Goal: Task Accomplishment & Management: Manage account settings

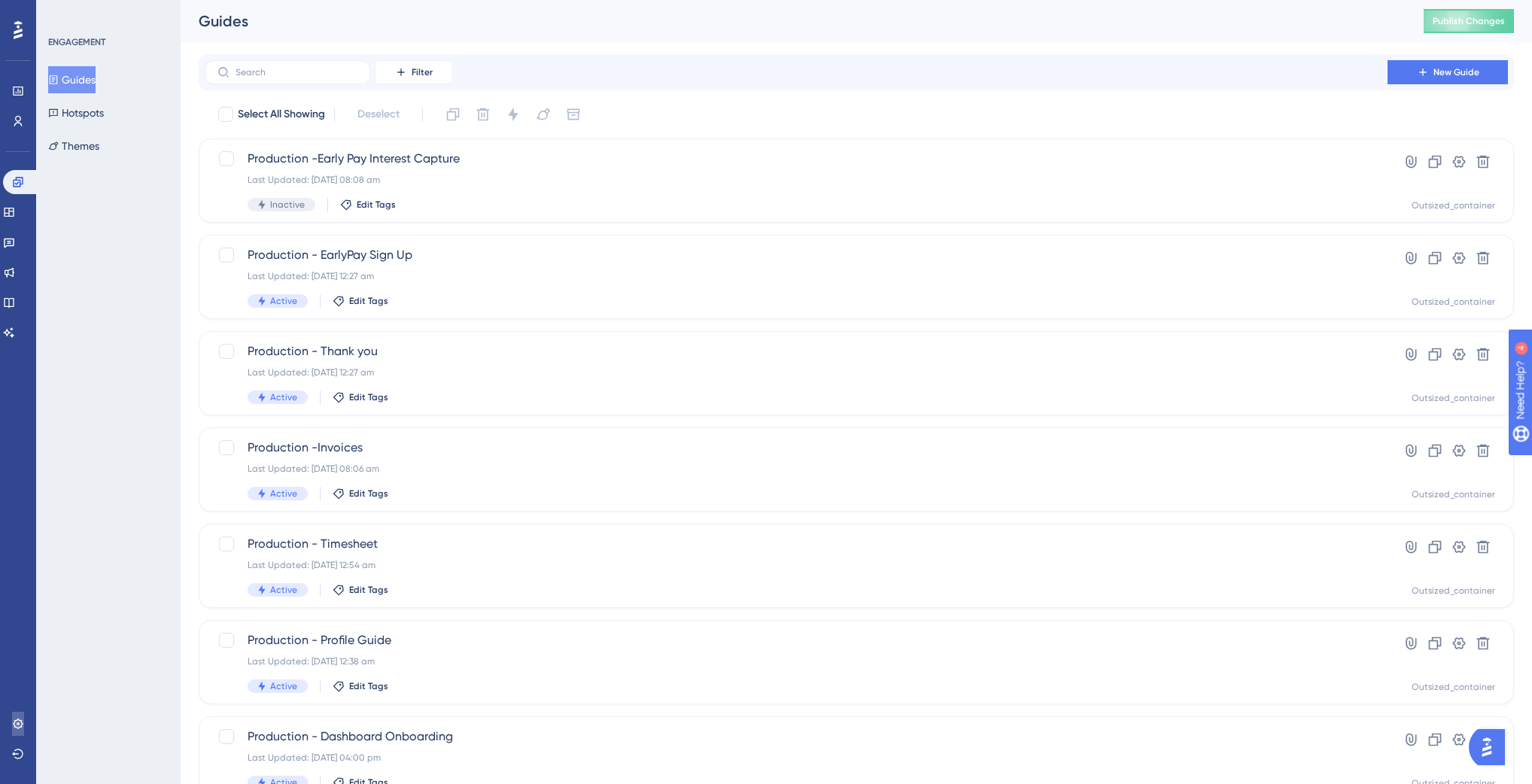
click at [21, 728] on icon at bounding box center [18, 724] width 12 height 12
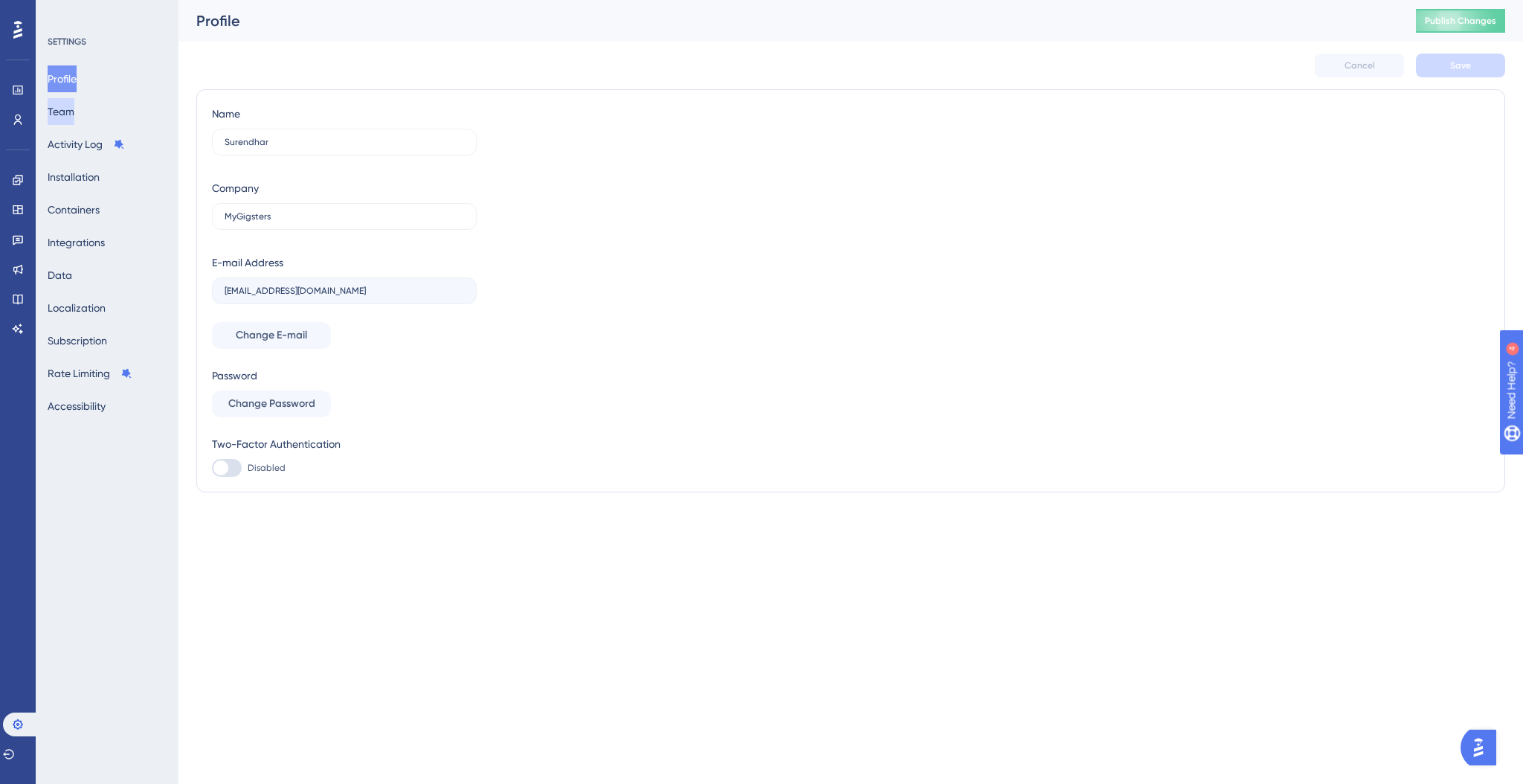
click at [60, 99] on button "Team" at bounding box center [61, 112] width 27 height 27
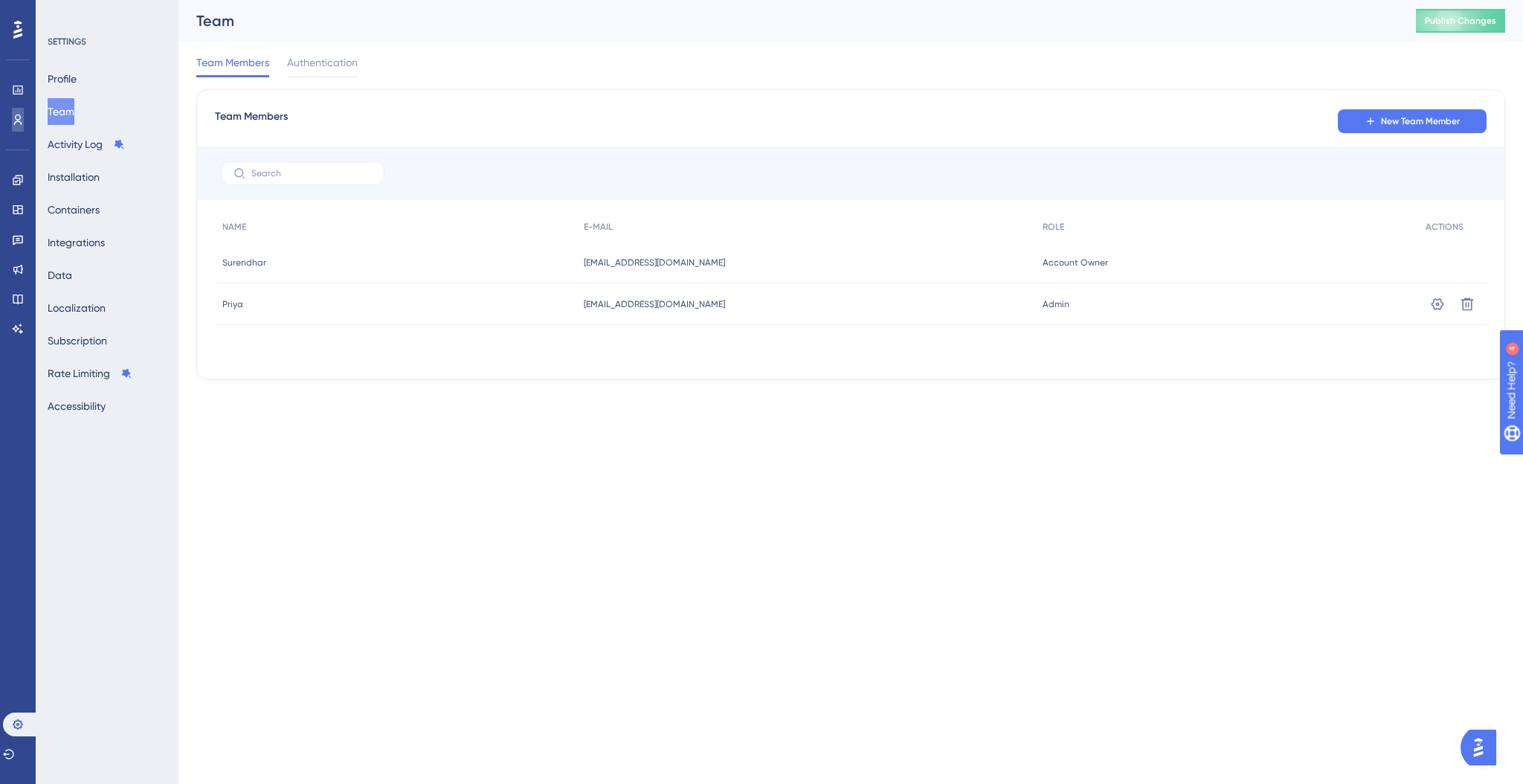
click at [0, 0] on link at bounding box center [0, 0] width 0 height 0
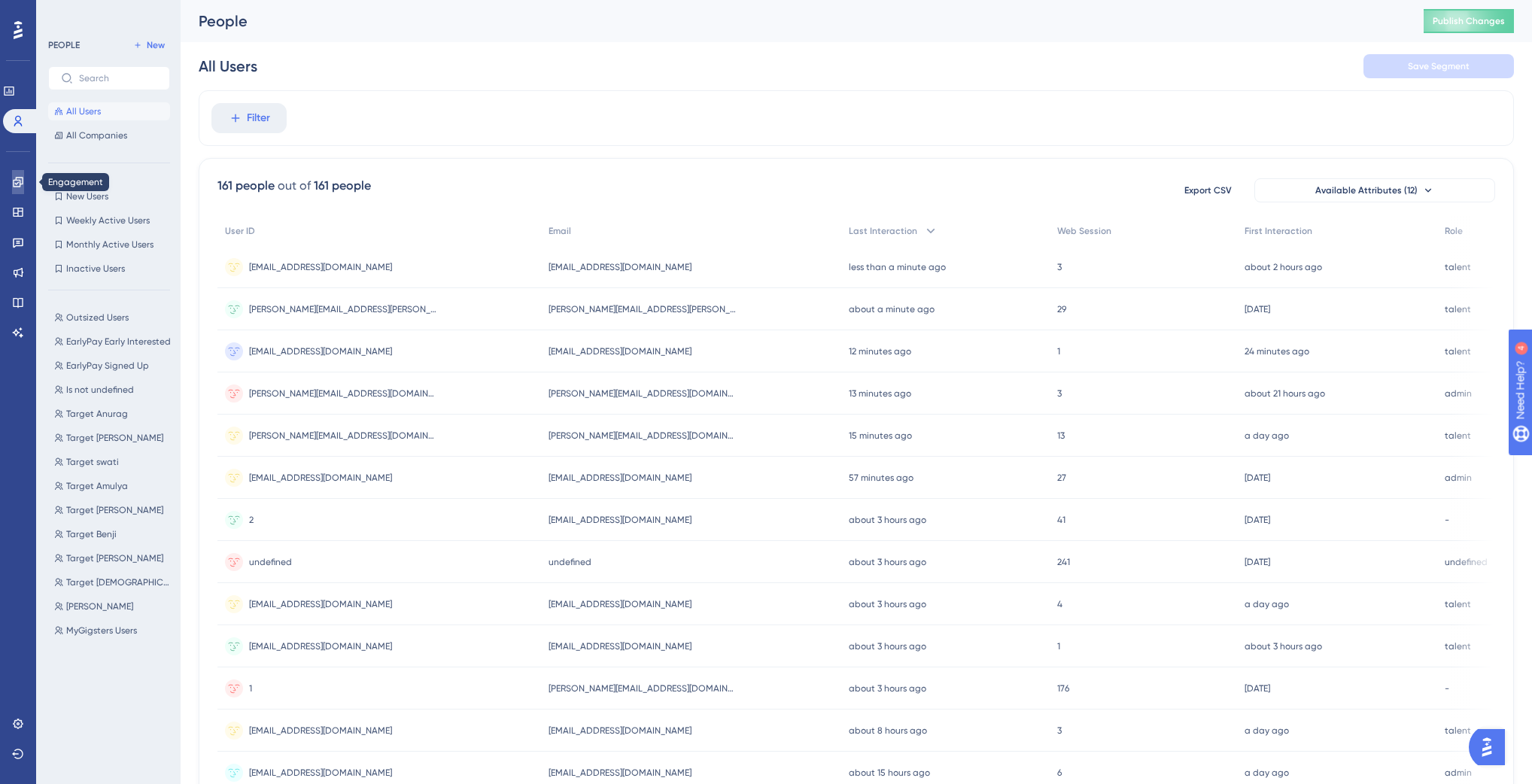
click at [24, 179] on link at bounding box center [18, 182] width 12 height 24
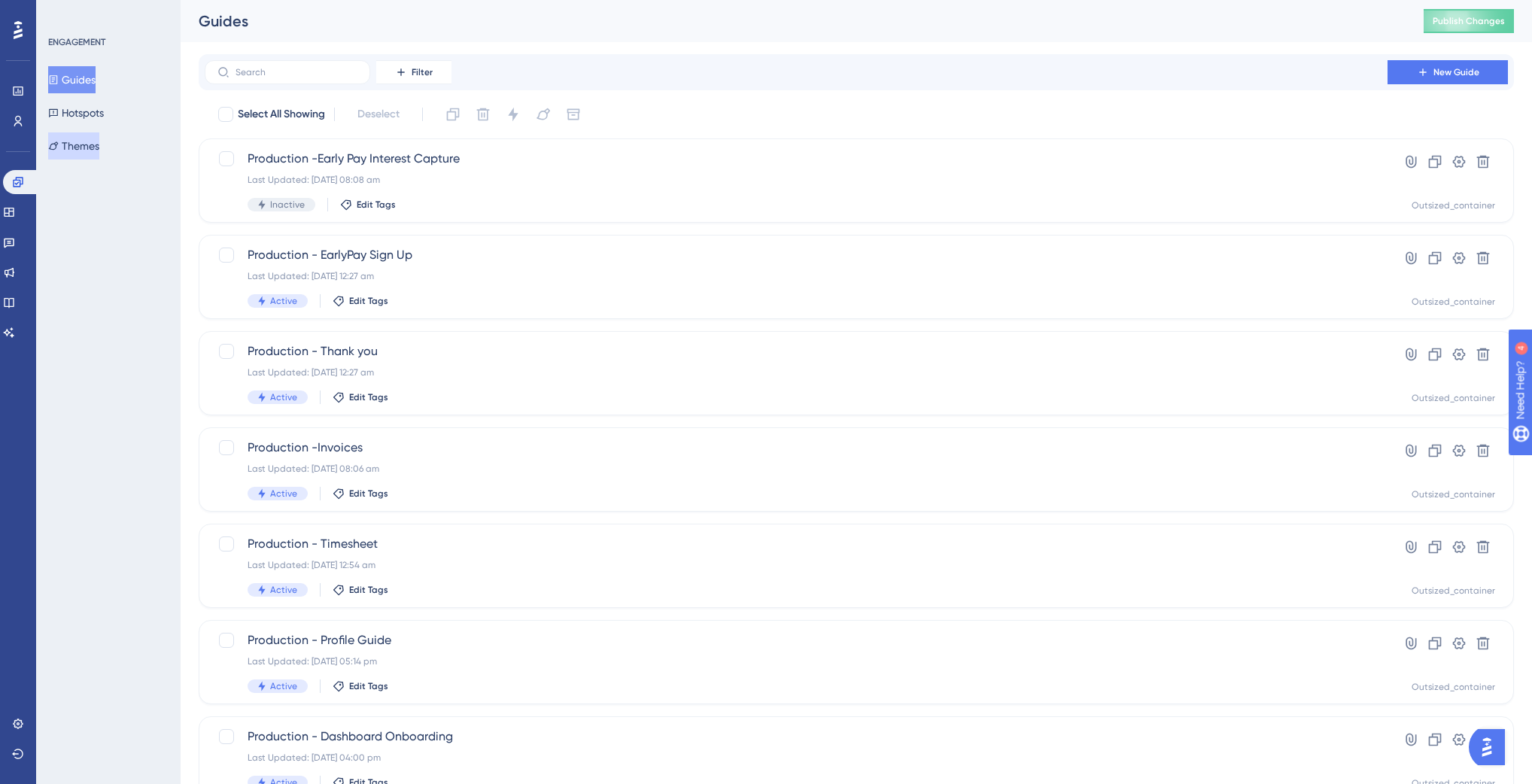
click at [89, 141] on button "Themes" at bounding box center [73, 146] width 51 height 27
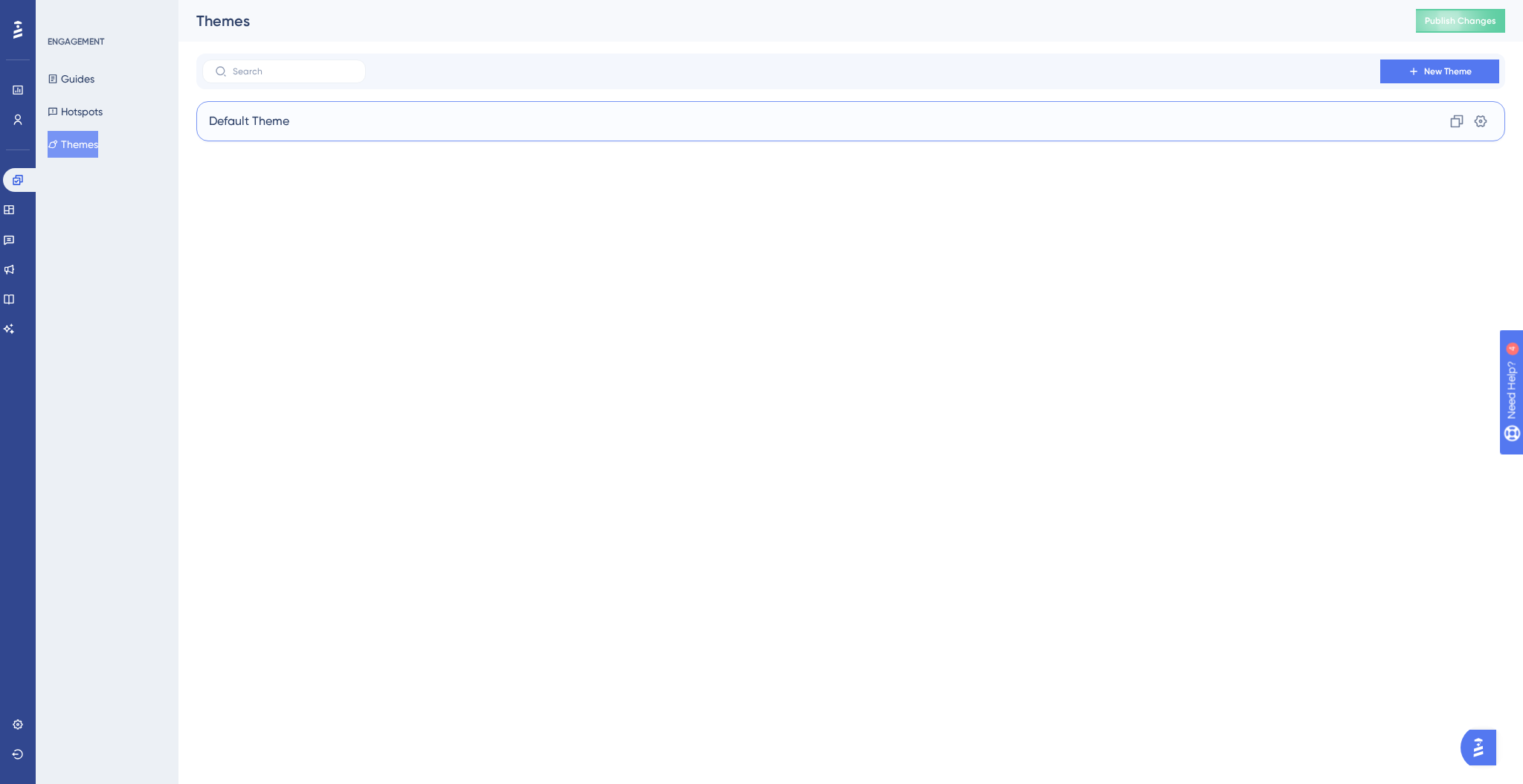
click at [258, 105] on div "Default Theme Clone Settings" at bounding box center [850, 121] width 1309 height 40
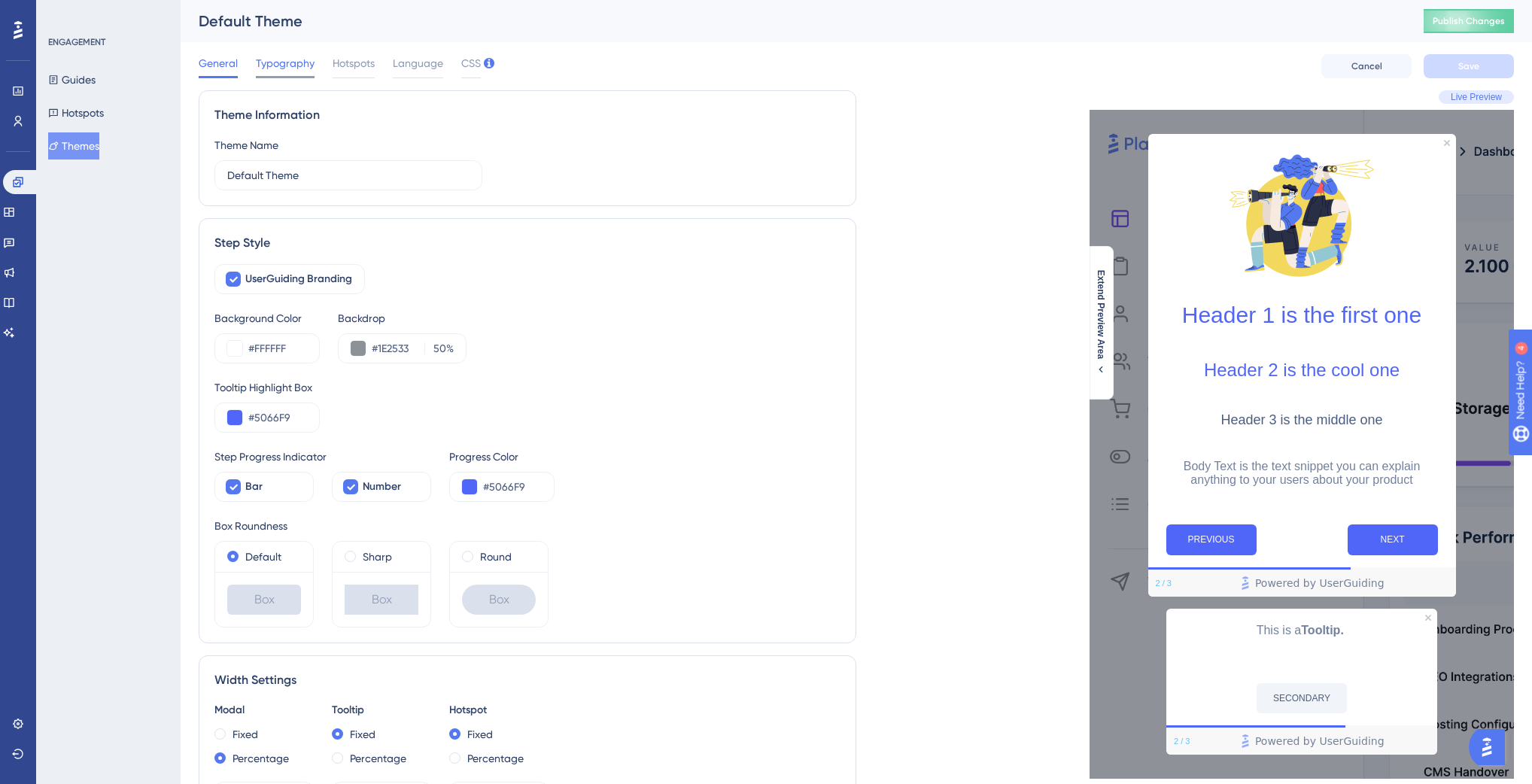
click at [281, 64] on span "Typography" at bounding box center [285, 63] width 59 height 18
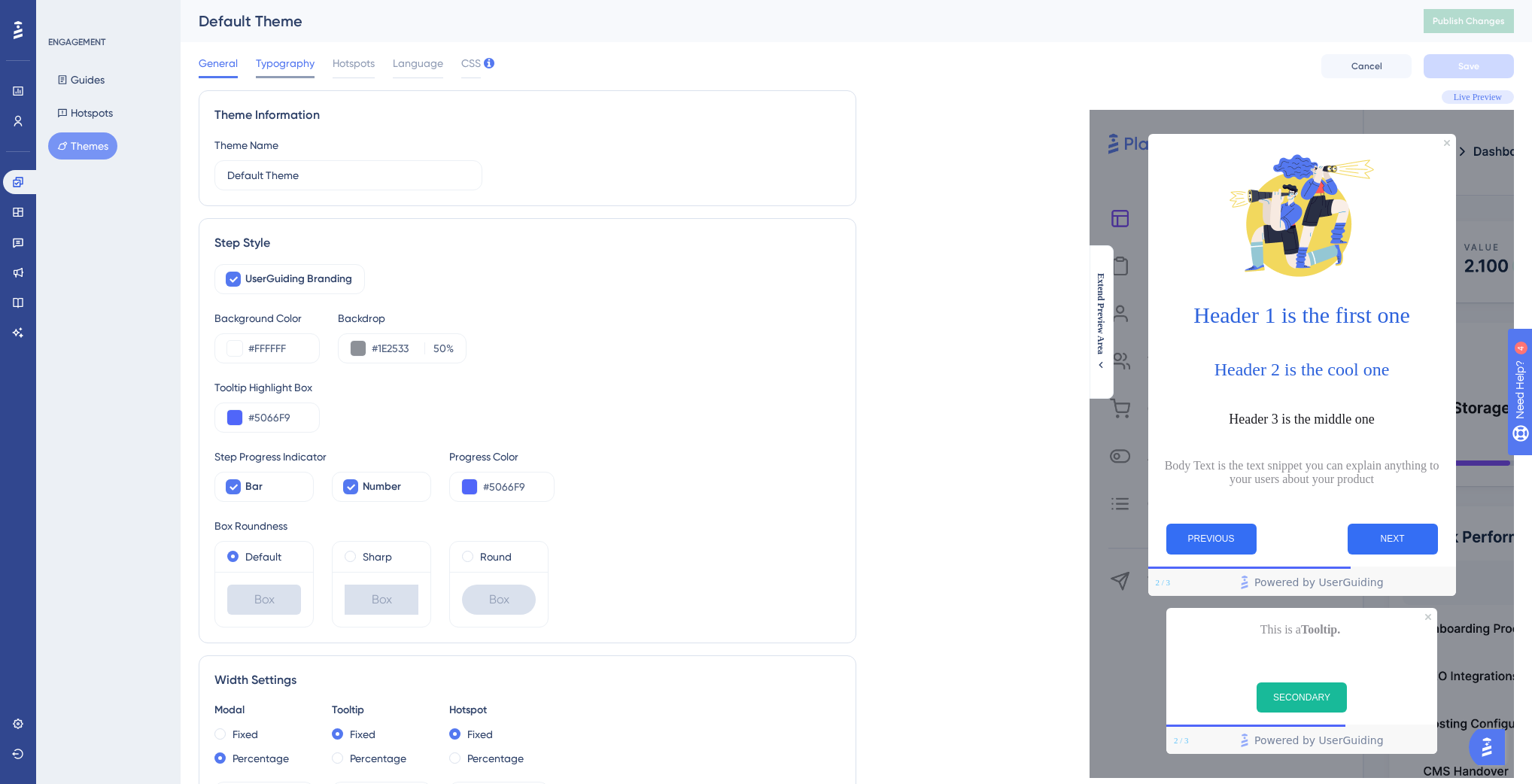
click at [289, 66] on span "Typography" at bounding box center [285, 63] width 59 height 18
